Goal: Navigation & Orientation: Find specific page/section

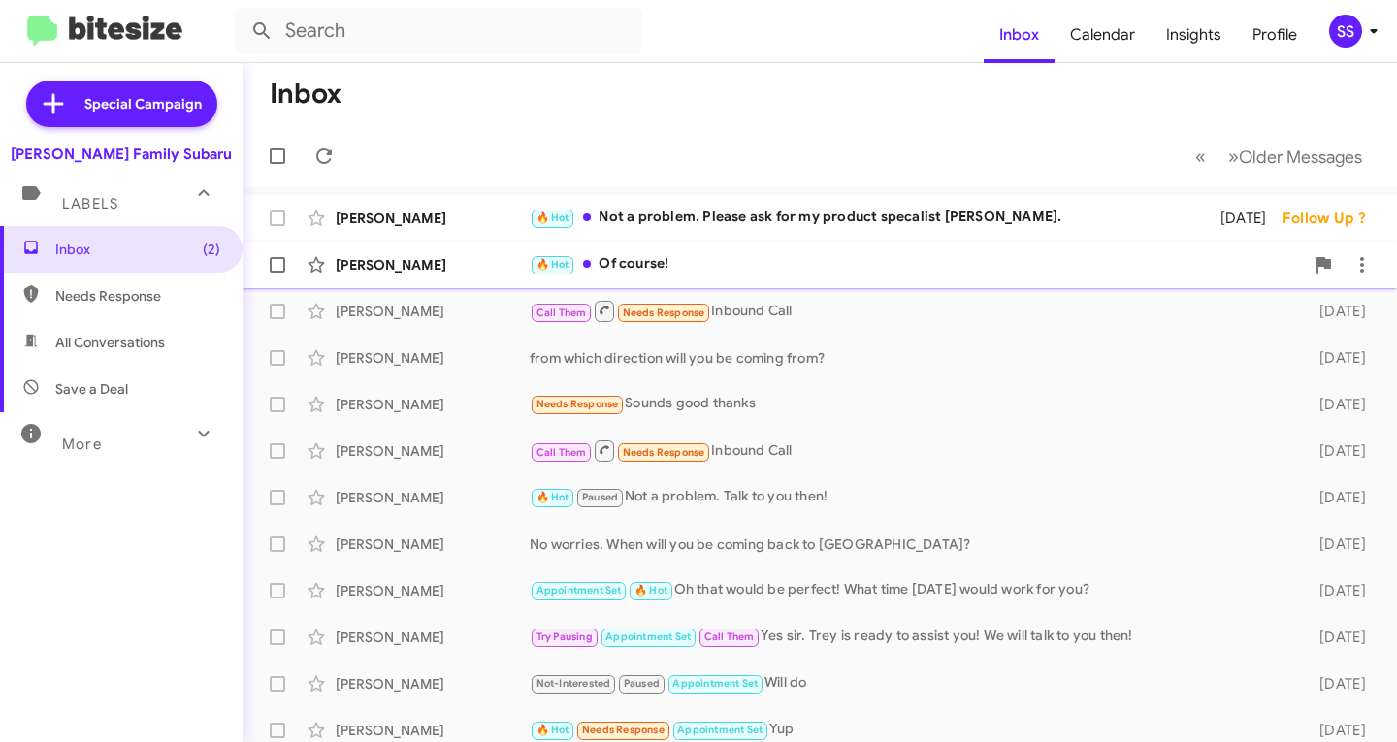
click at [666, 269] on div "🔥 Hot Of course!" at bounding box center [917, 264] width 774 height 22
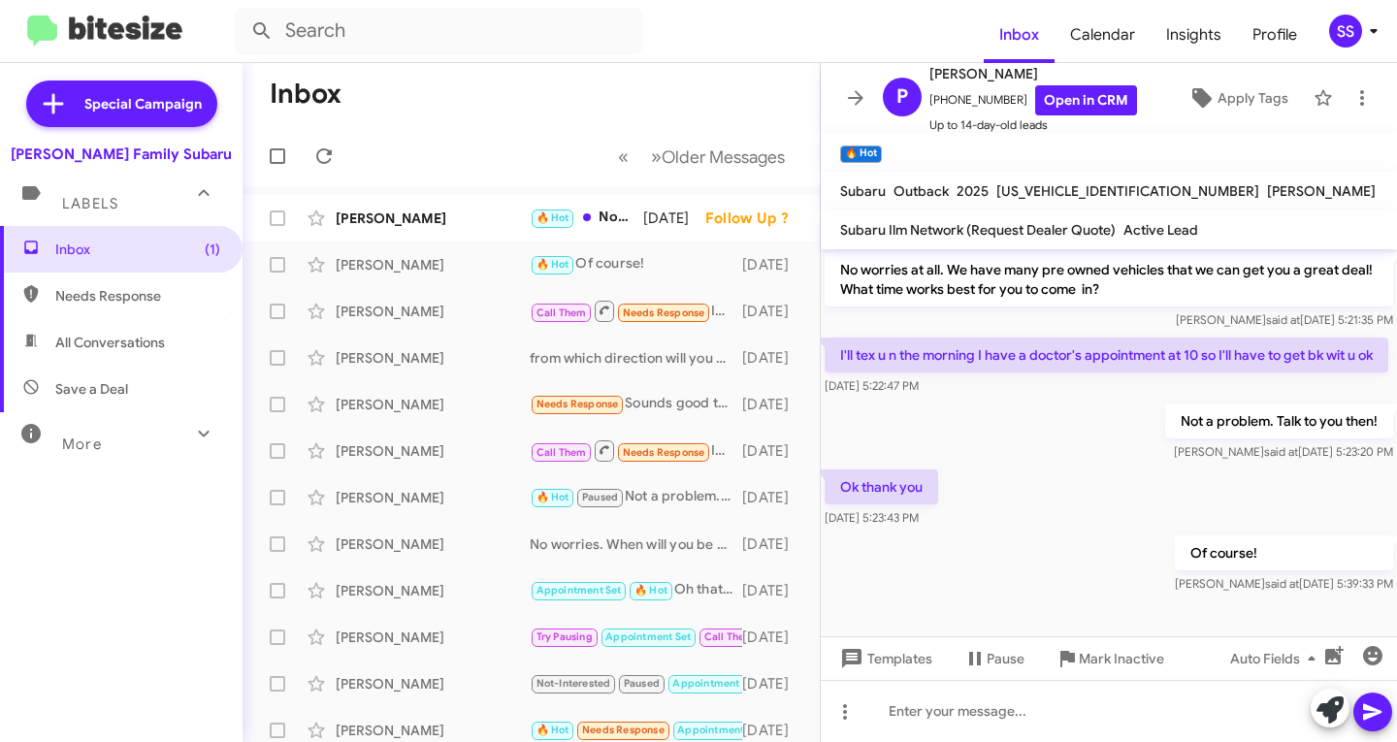
scroll to position [432, 0]
click at [407, 217] on div "[PERSON_NAME]" at bounding box center [433, 218] width 194 height 19
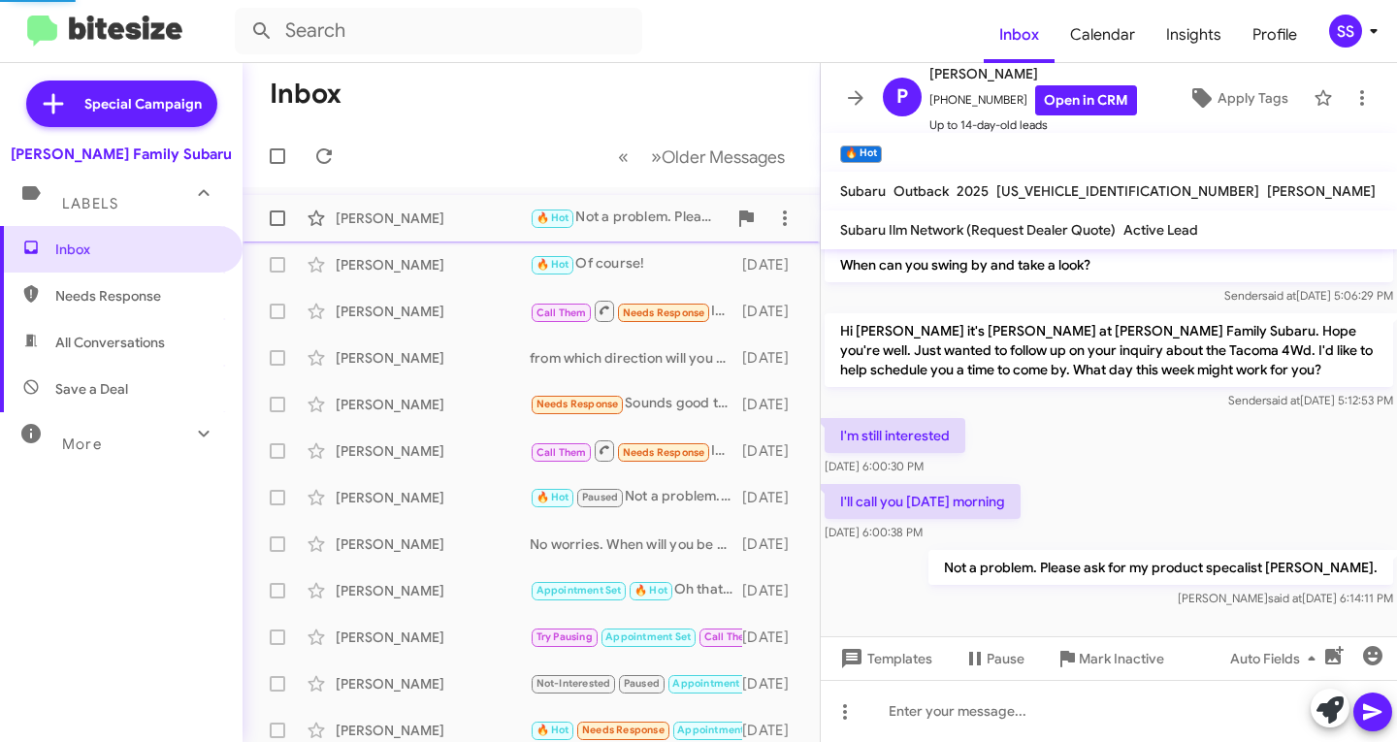
scroll to position [161, 0]
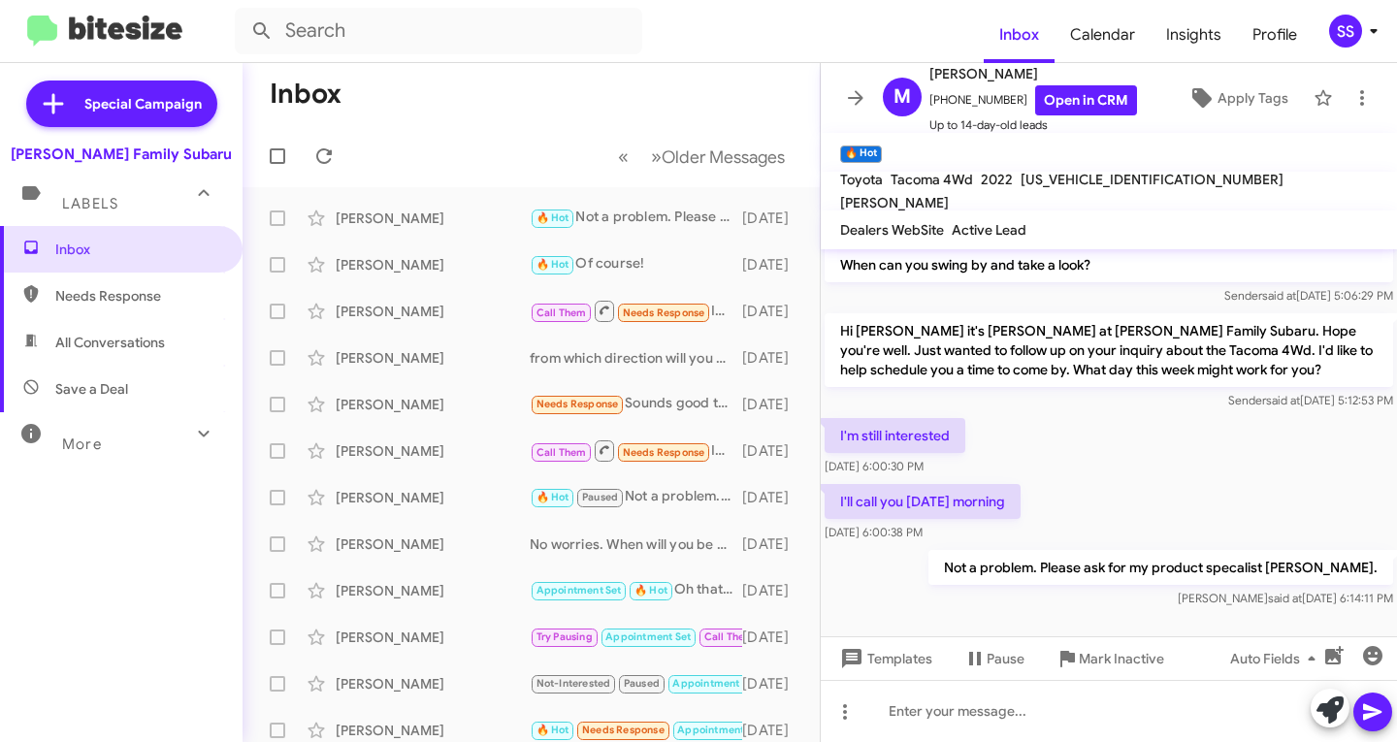
click at [124, 402] on span "Save a Deal" at bounding box center [121, 389] width 243 height 47
type input "in:not-interested"
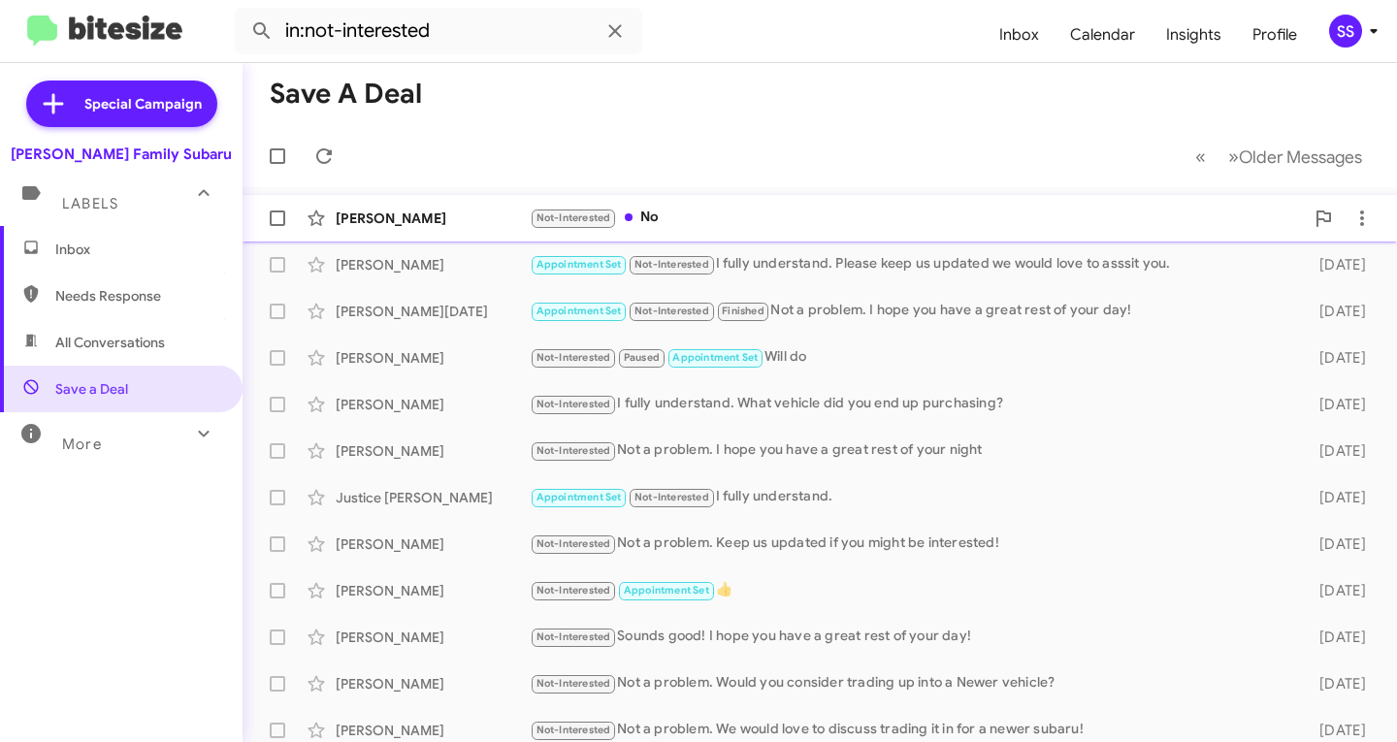
click at [432, 204] on div "[PERSON_NAME] Not-Interested No [DATE]" at bounding box center [820, 218] width 1124 height 39
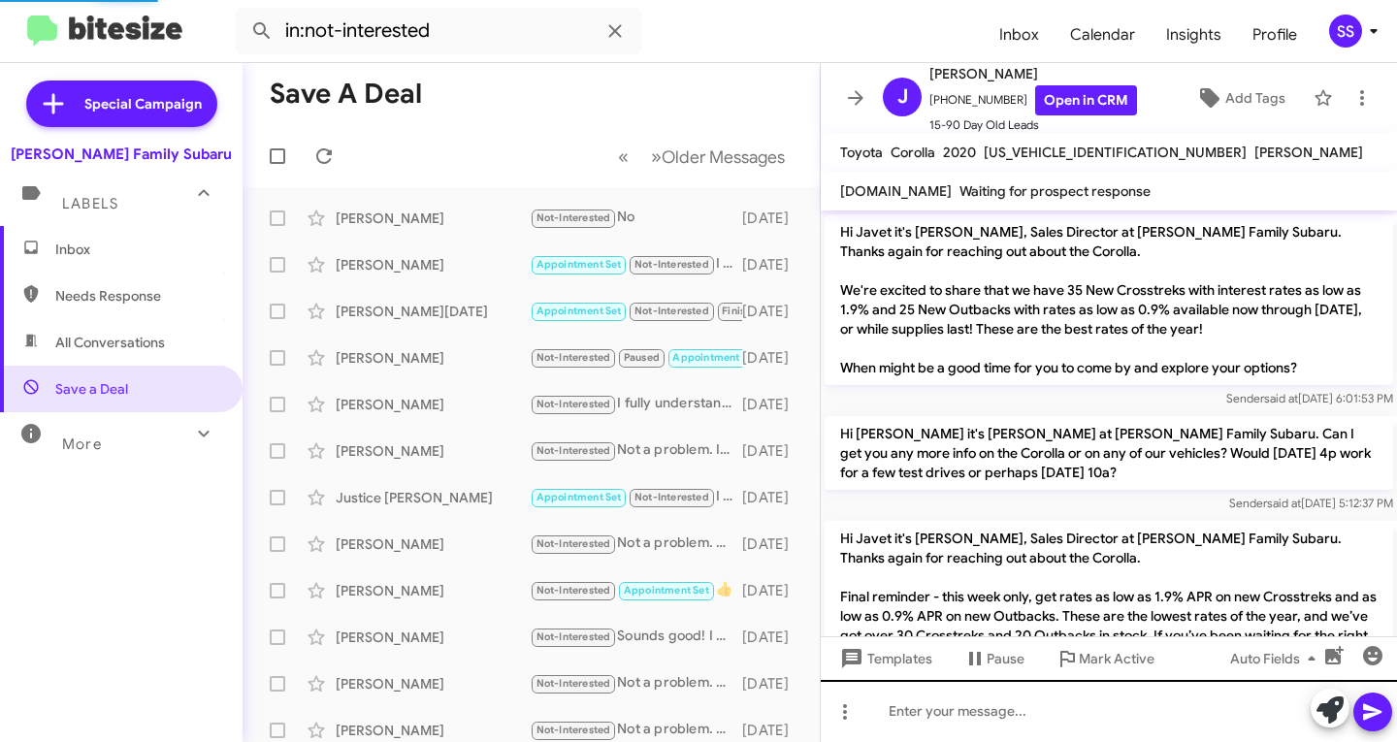
scroll to position [1312, 0]
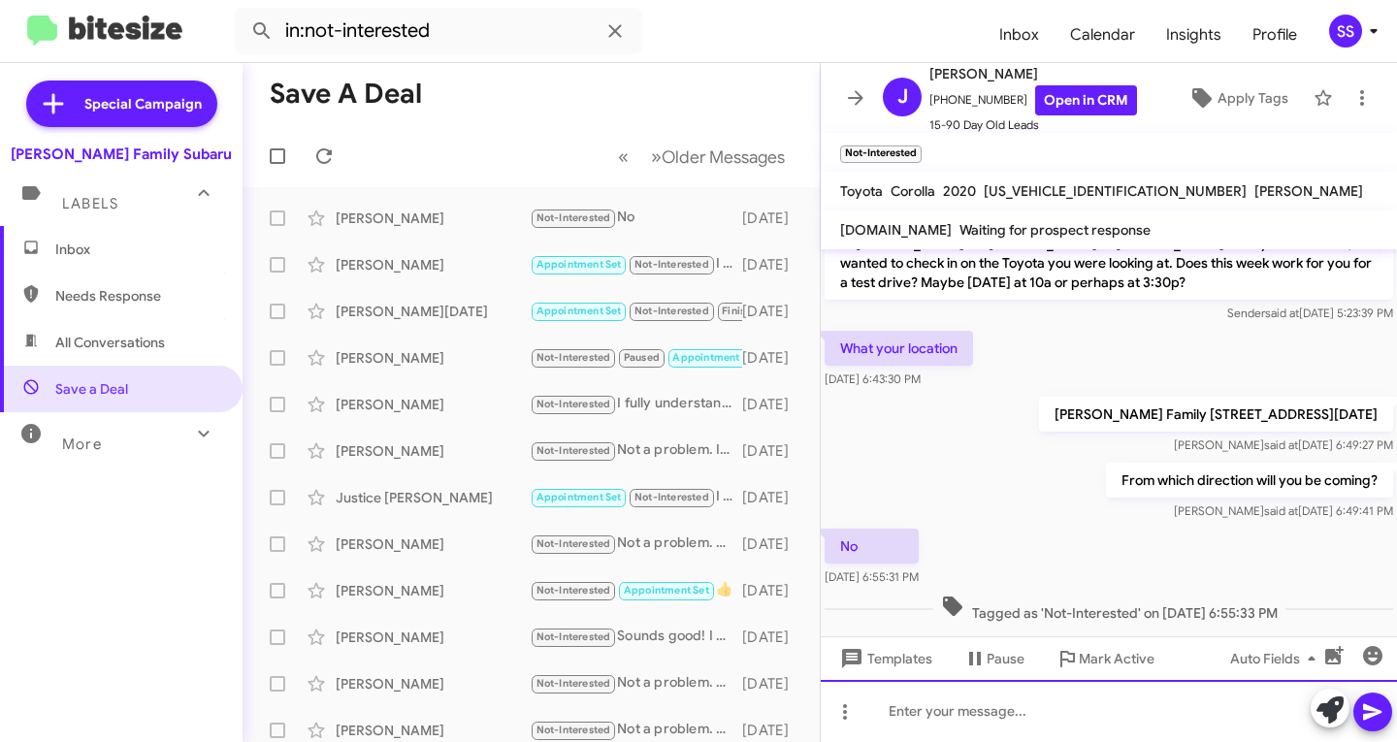
click at [968, 718] on div at bounding box center [1109, 711] width 576 height 62
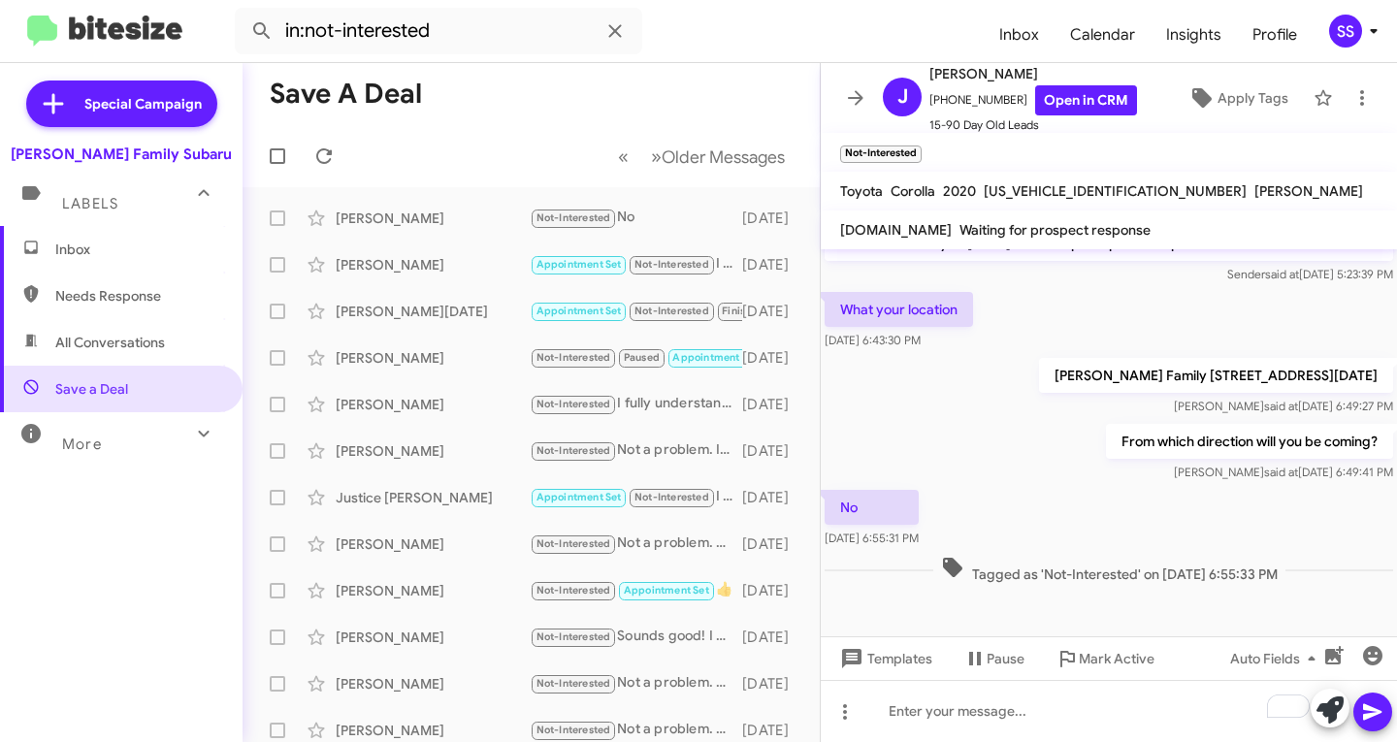
click at [149, 229] on span "Inbox" at bounding box center [121, 249] width 243 height 47
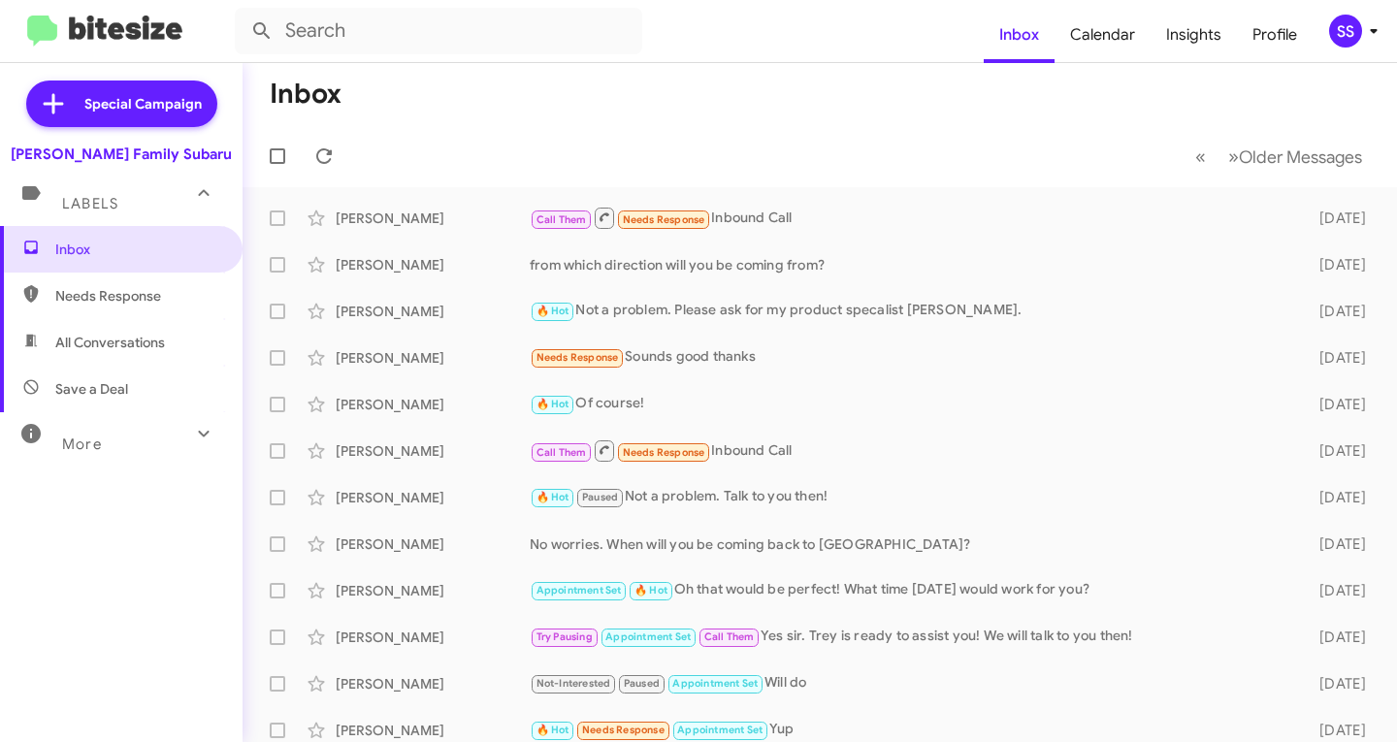
click at [143, 405] on span "Save a Deal" at bounding box center [121, 389] width 243 height 47
type input "in:not-interested"
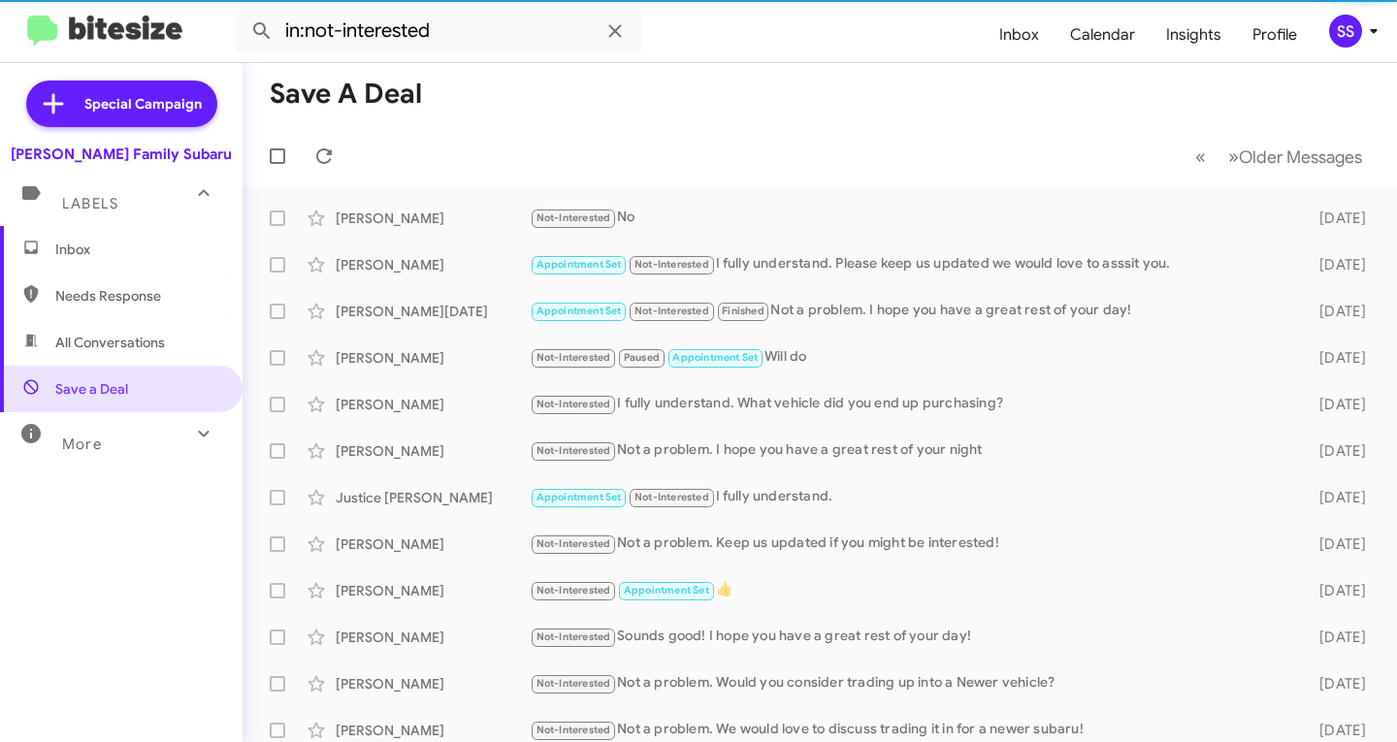
click at [100, 254] on span "Inbox" at bounding box center [137, 249] width 165 height 19
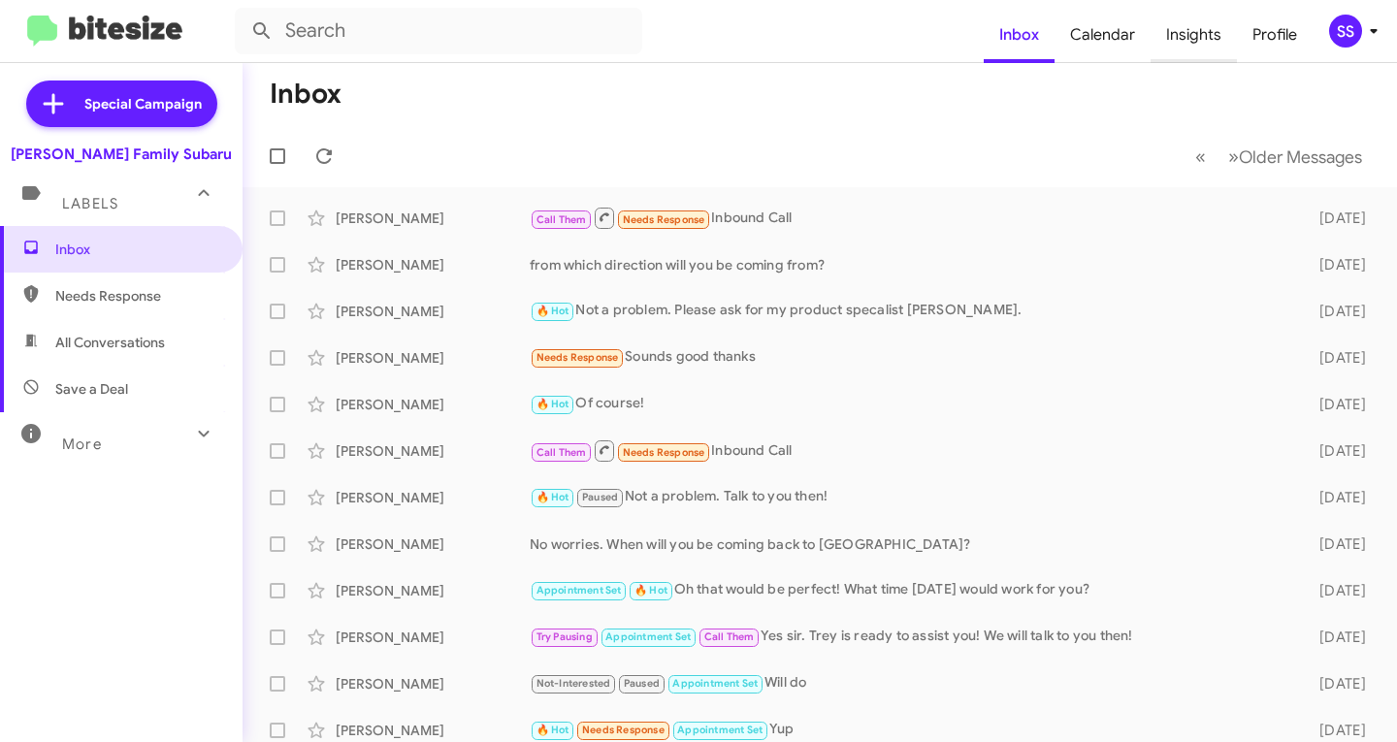
click at [1207, 38] on span "Insights" at bounding box center [1194, 35] width 86 height 56
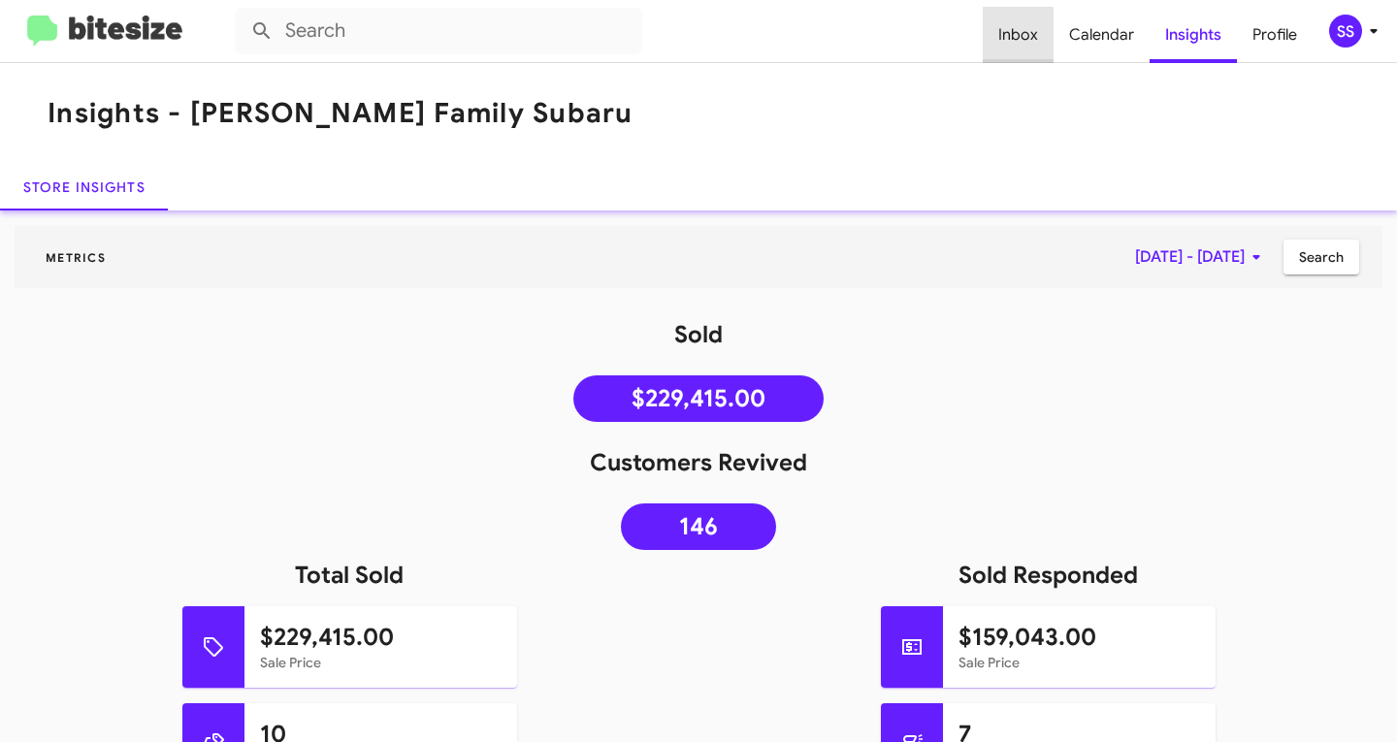
click at [1001, 43] on span "Inbox" at bounding box center [1018, 35] width 71 height 56
